Goal: Information Seeking & Learning: Check status

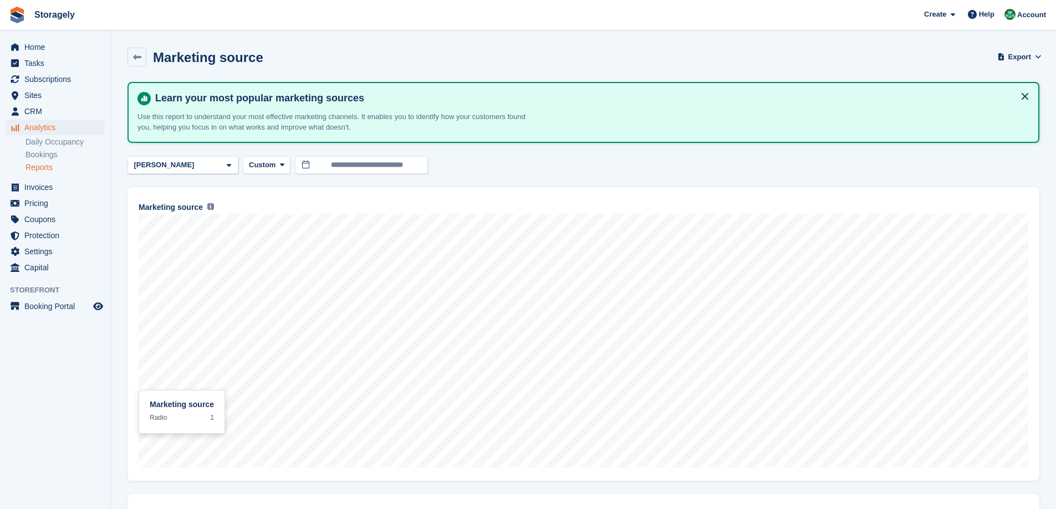
scroll to position [187, 0]
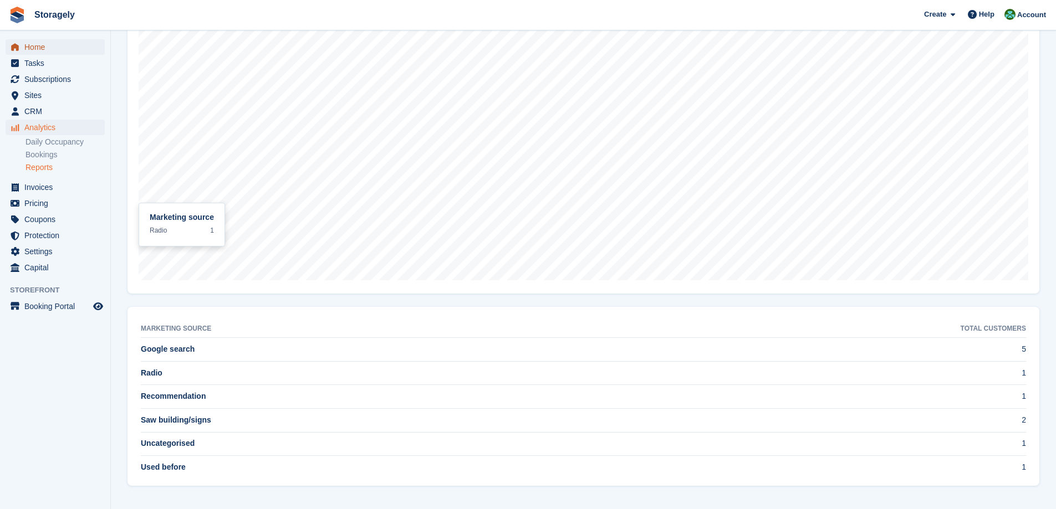
click at [39, 50] on span "Home" at bounding box center [57, 47] width 67 height 16
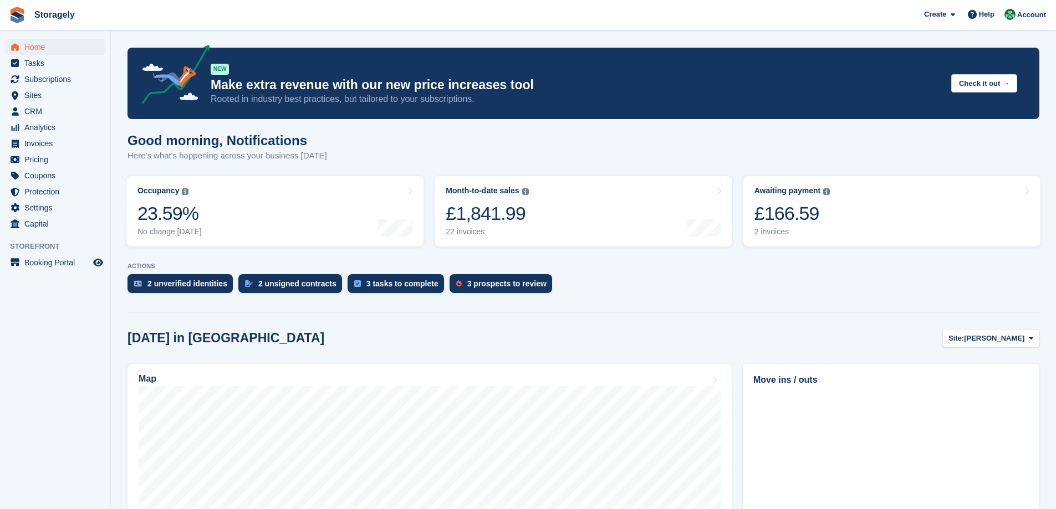
click at [115, 179] on section "NEW Make extra revenue with our new price increases tool Rooted in industry bes…" at bounding box center [583, 459] width 945 height 919
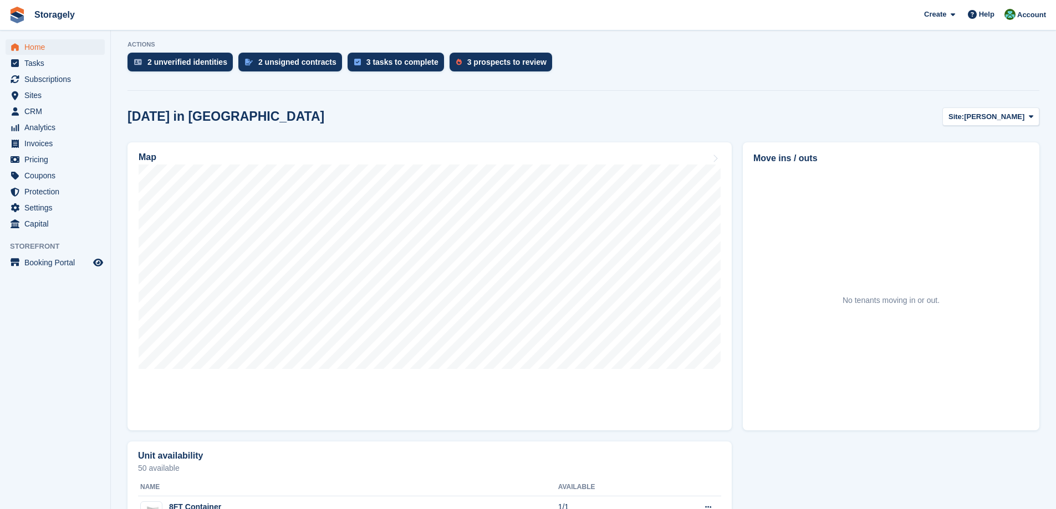
scroll to position [277, 0]
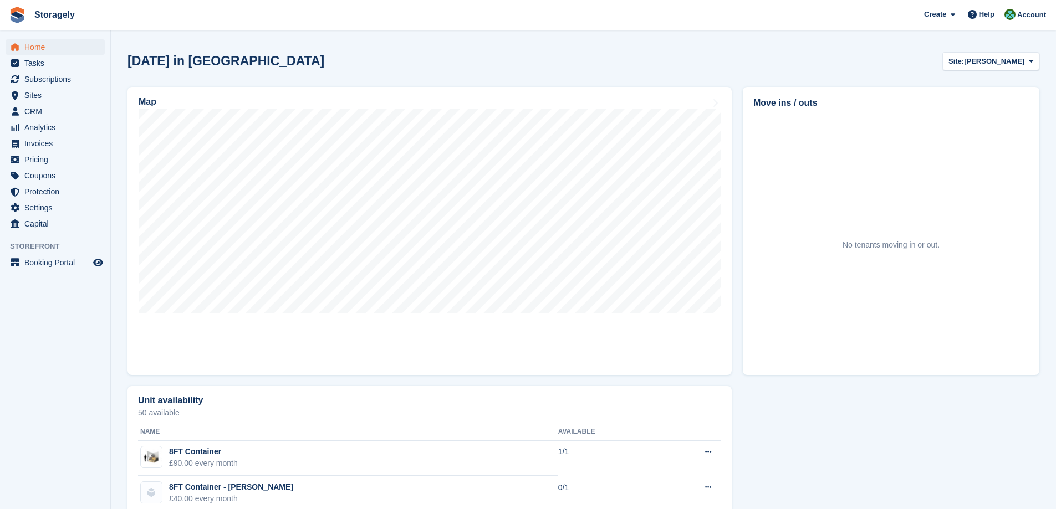
click at [1006, 72] on div "Today in Dudley Site: Dudley Dudley Preston Map Move ins / outs No tenants movi…" at bounding box center [584, 342] width 912 height 580
click at [1007, 57] on span "[PERSON_NAME]" at bounding box center [994, 61] width 60 height 11
click at [965, 105] on link "[PERSON_NAME]" at bounding box center [986, 108] width 96 height 20
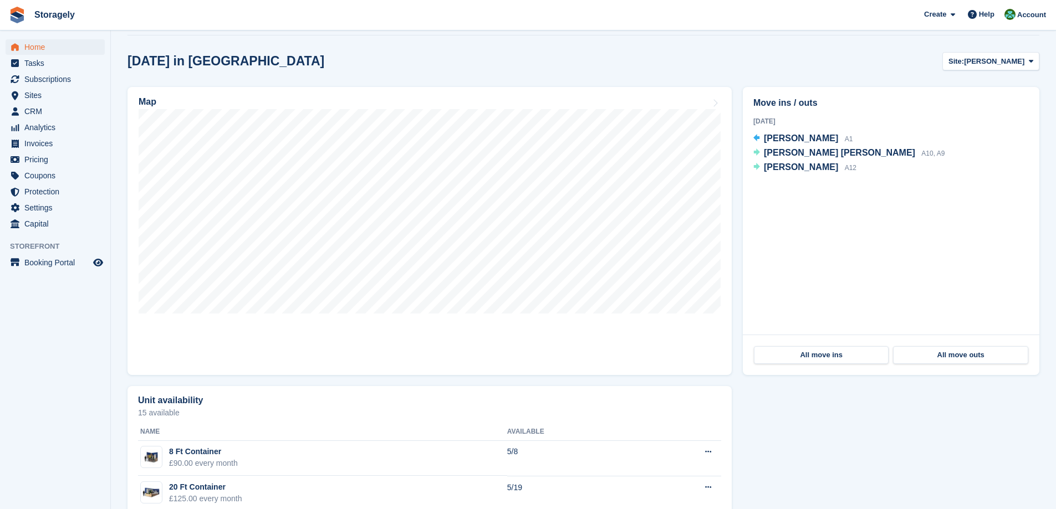
scroll to position [273, 0]
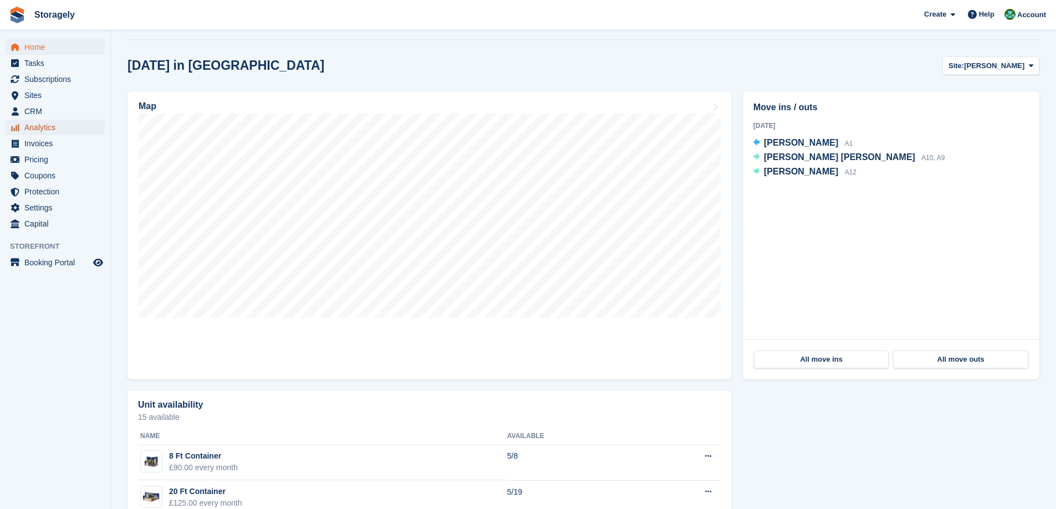
click at [51, 124] on span "Analytics" at bounding box center [57, 128] width 67 height 16
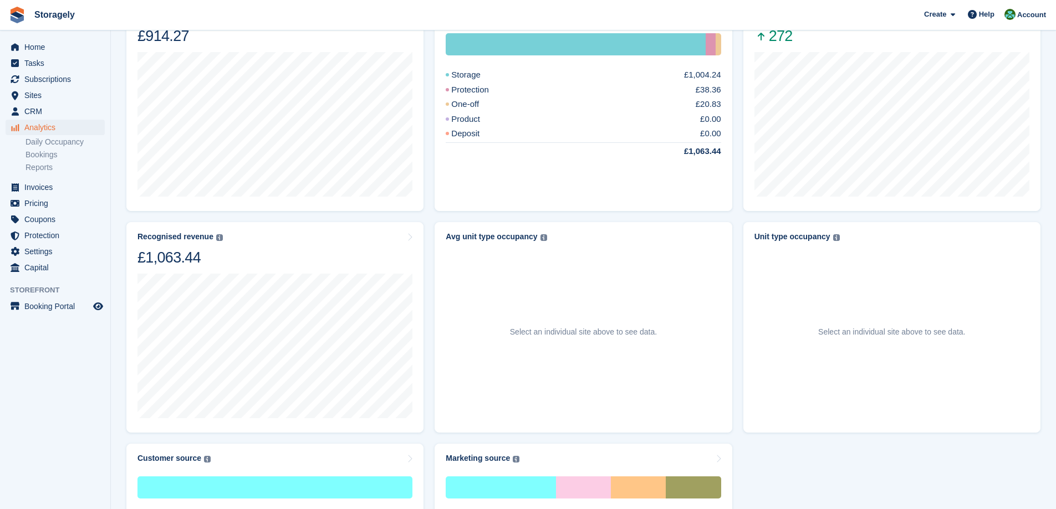
scroll to position [467, 0]
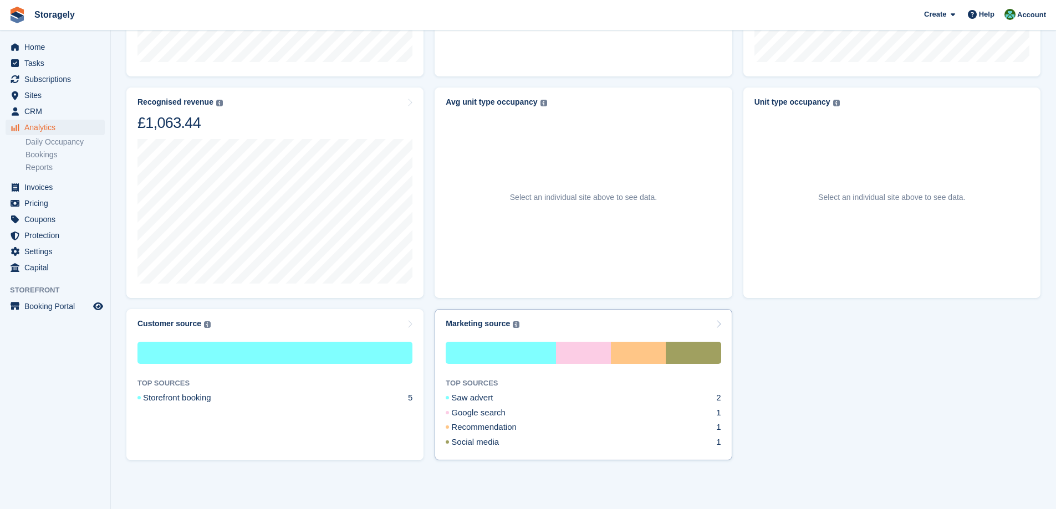
click at [484, 323] on div "Marketing source" at bounding box center [478, 323] width 64 height 9
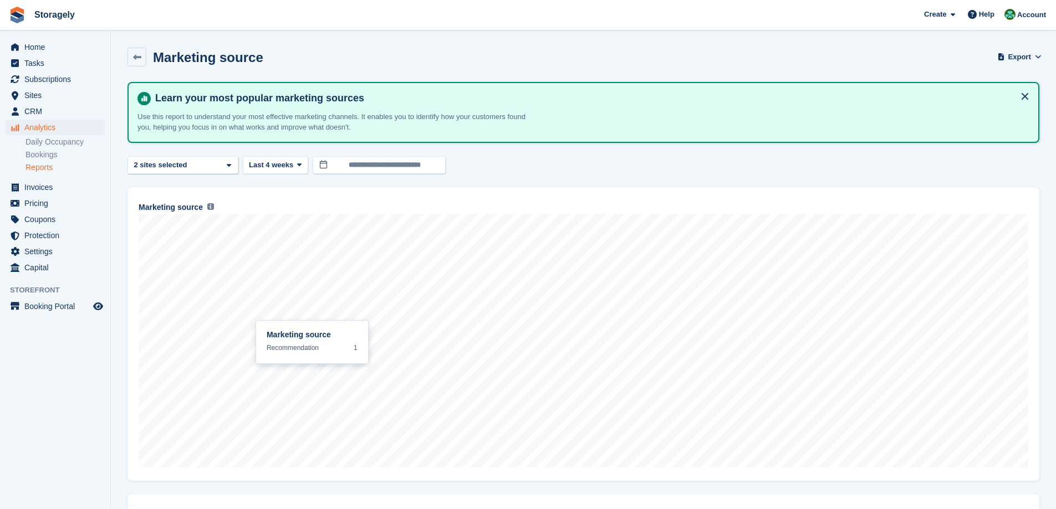
scroll to position [140, 0]
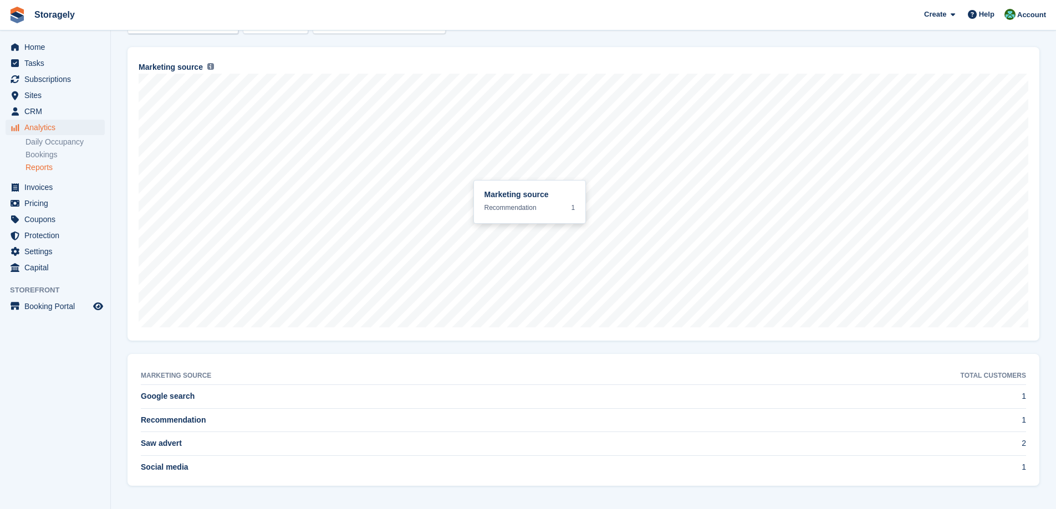
click at [177, 396] on span "Google search" at bounding box center [168, 396] width 54 height 9
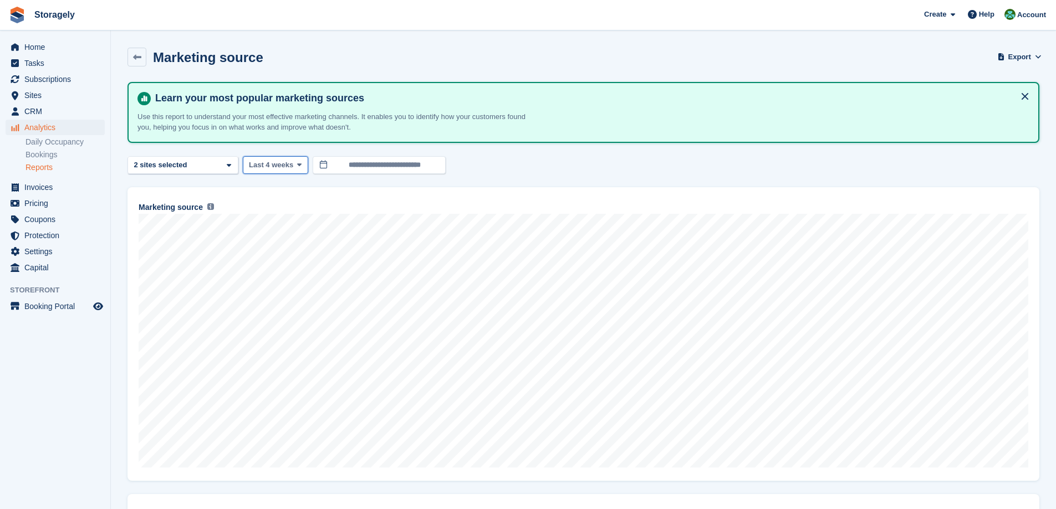
click at [280, 162] on span "Last 4 weeks" at bounding box center [271, 165] width 44 height 11
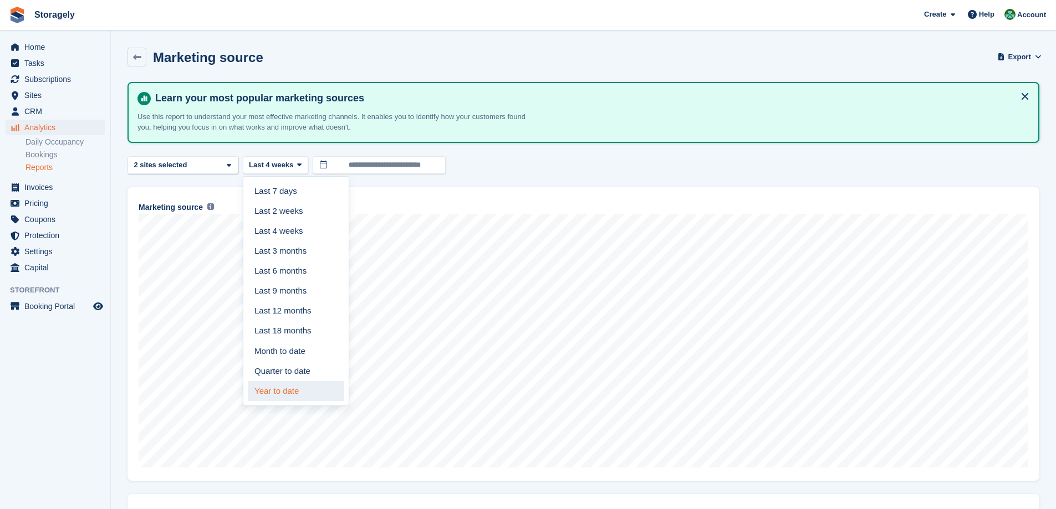
click at [298, 392] on link "Year to date" at bounding box center [296, 391] width 96 height 20
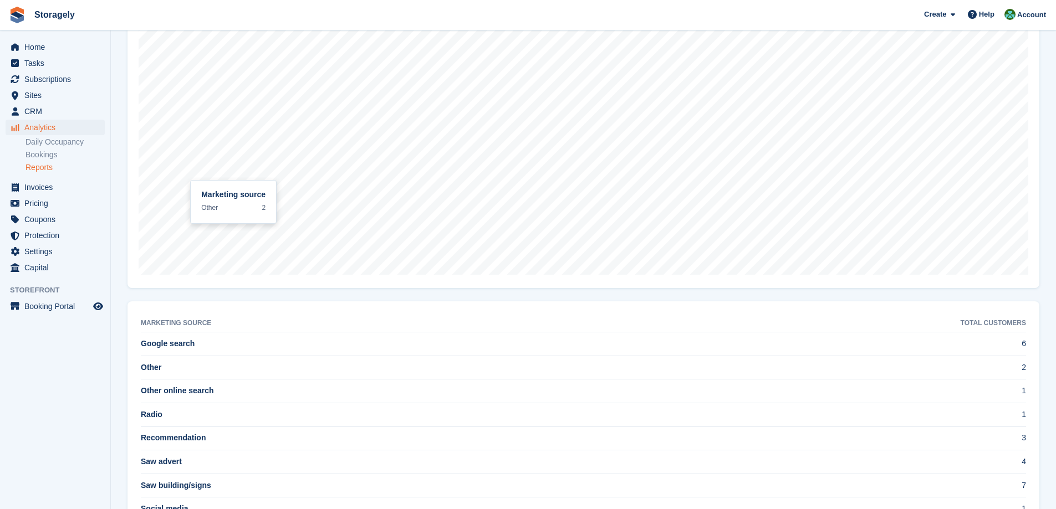
scroll to position [215, 0]
